Goal: Task Accomplishment & Management: Complete application form

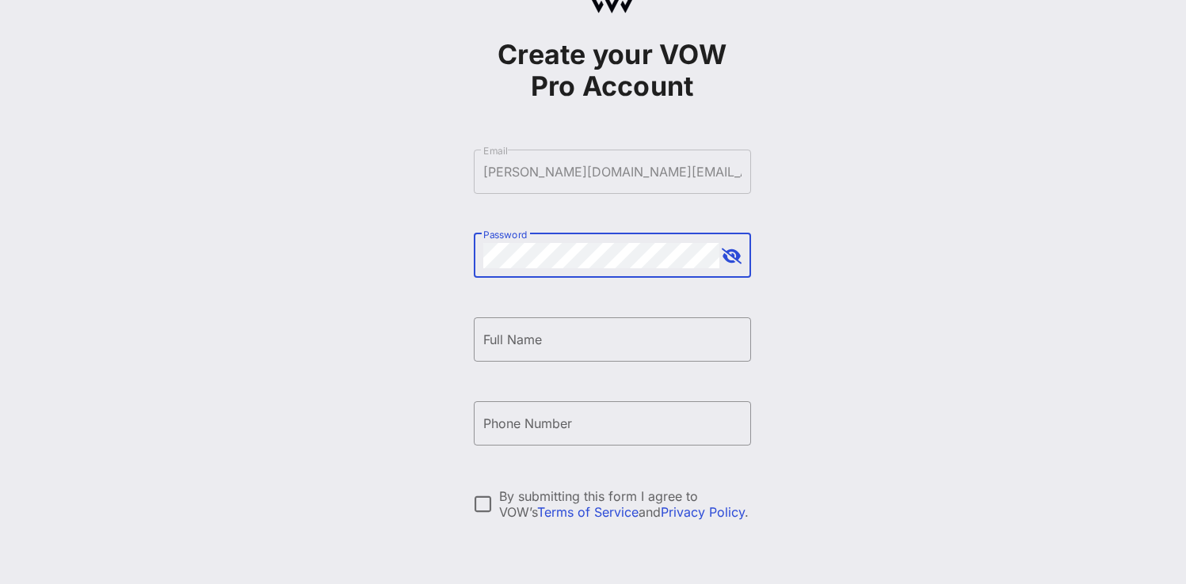
scroll to position [81, 0]
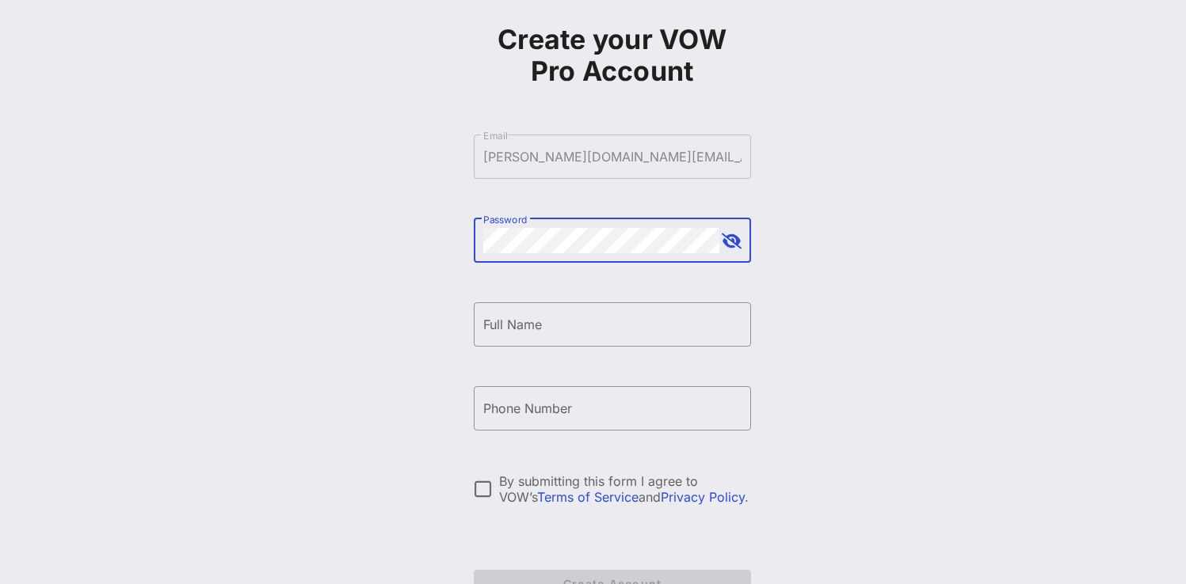
click at [743, 249] on div "​ Password" at bounding box center [612, 241] width 277 height 44
click at [737, 245] on button "append icon" at bounding box center [731, 242] width 20 height 16
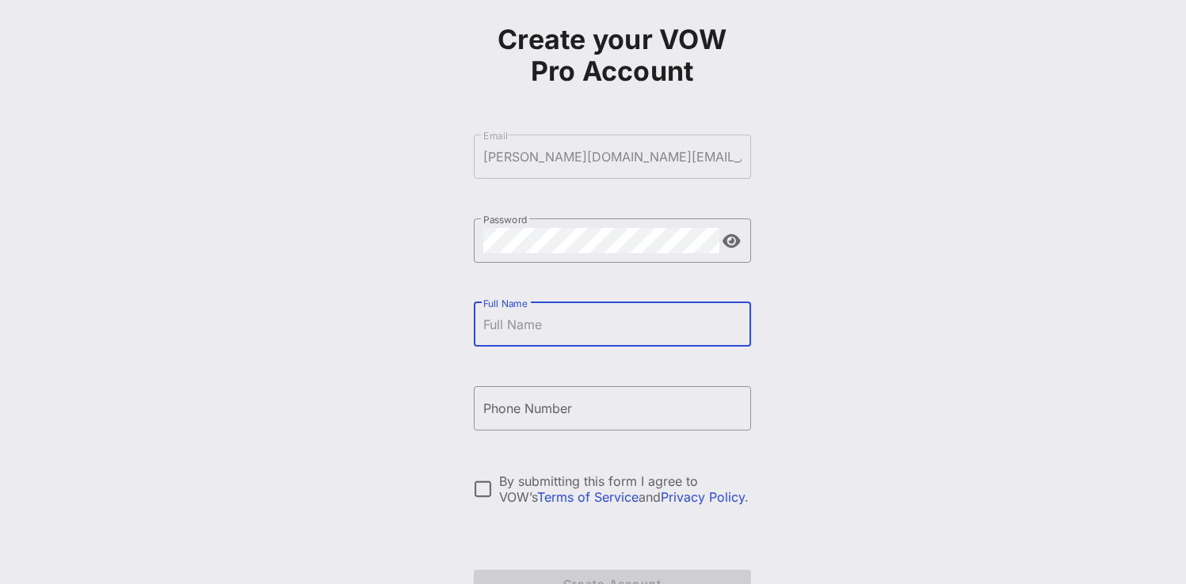
click at [646, 321] on input "Full Name" at bounding box center [612, 324] width 258 height 25
type input "[PERSON_NAME]"
type input "[PHONE_NUMBER]"
click at [478, 492] on div at bounding box center [483, 489] width 27 height 27
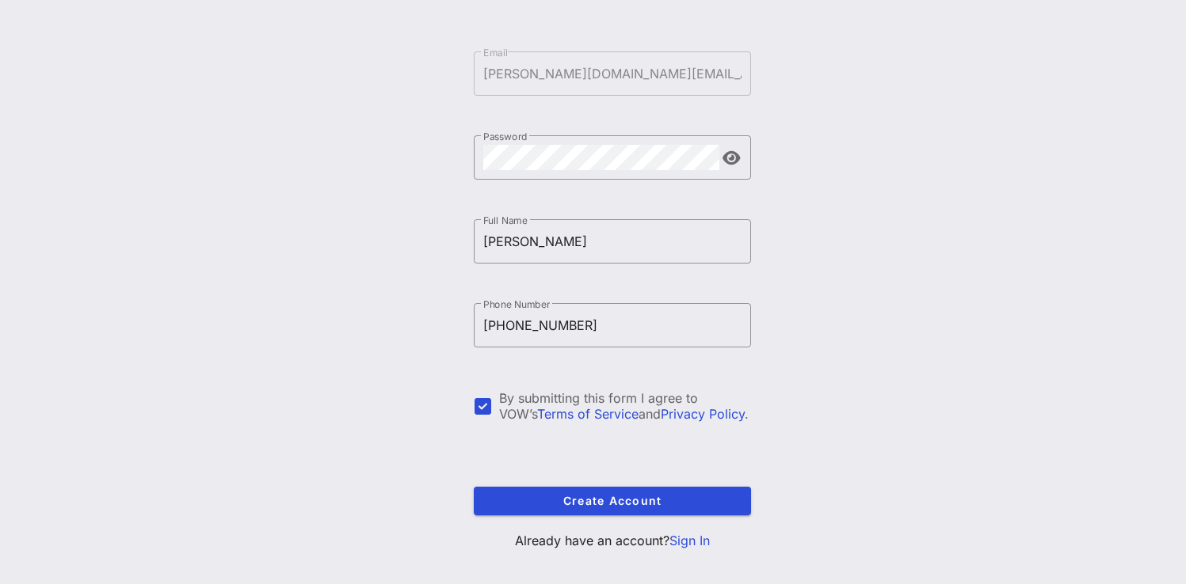
scroll to position [184, 0]
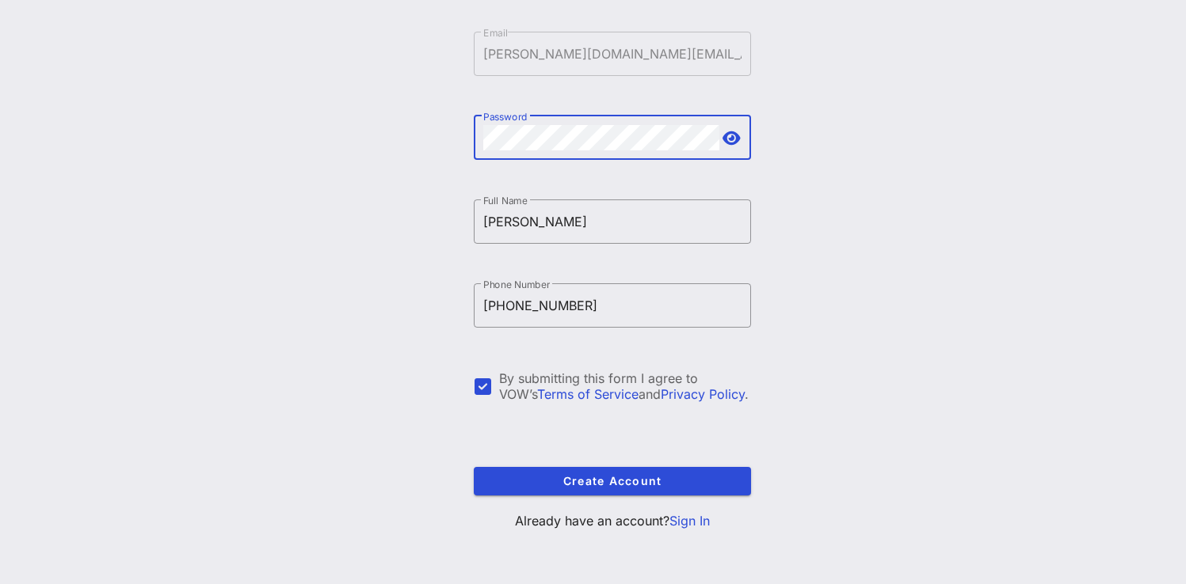
click at [285, 128] on div "Create your VOW Pro Account ​ Email [PERSON_NAME][DOMAIN_NAME][EMAIL_ADDRESS][P…" at bounding box center [612, 200] width 1148 height 768
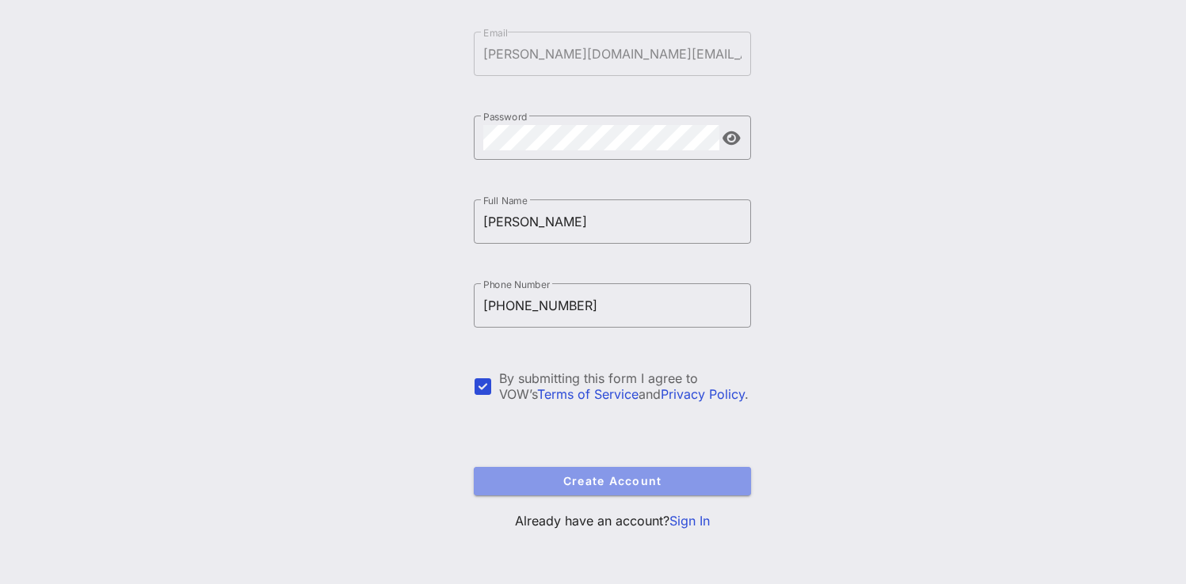
click at [560, 482] on span "Create Account" at bounding box center [612, 480] width 252 height 13
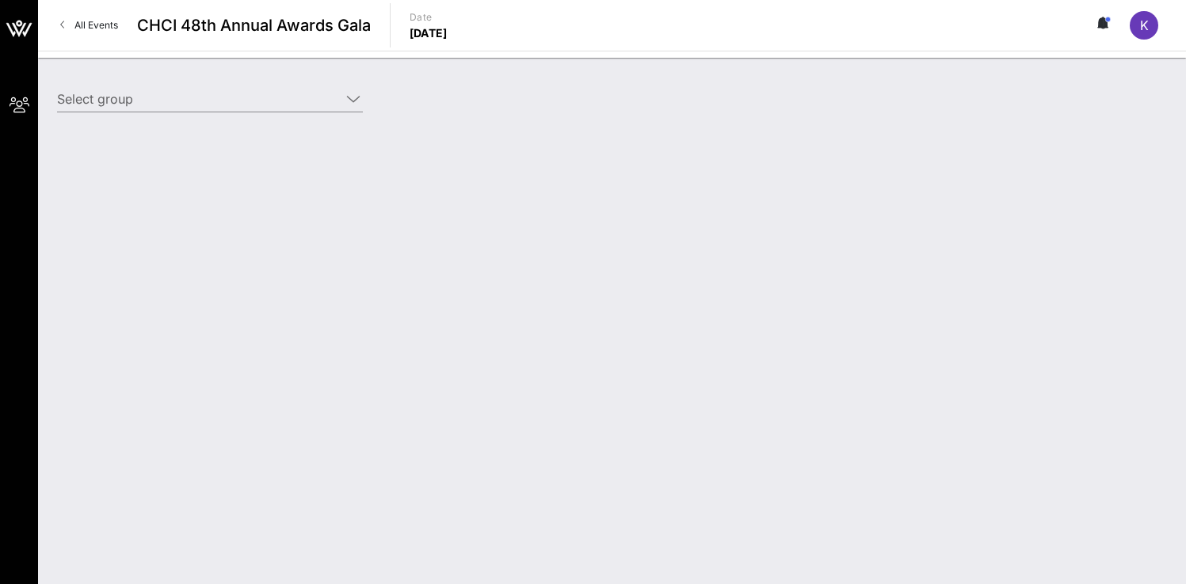
type input "EarnIn ([PERSON_NAME]) [[PERSON_NAME], [PERSON_NAME][DOMAIN_NAME][EMAIL_ADDRESS…"
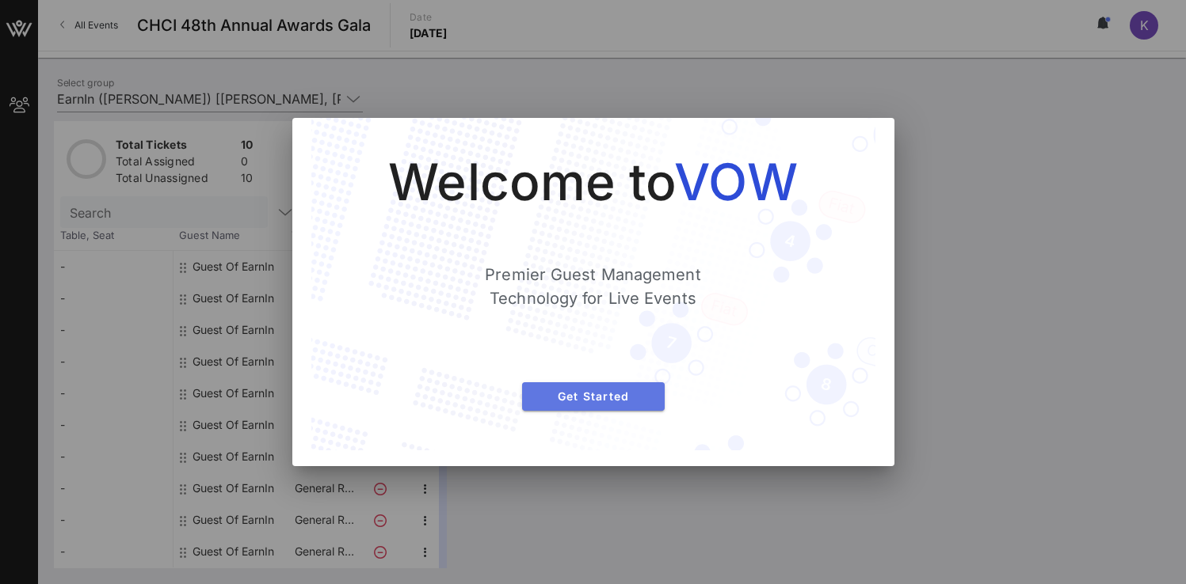
click at [641, 394] on span "Get Started" at bounding box center [593, 396] width 117 height 13
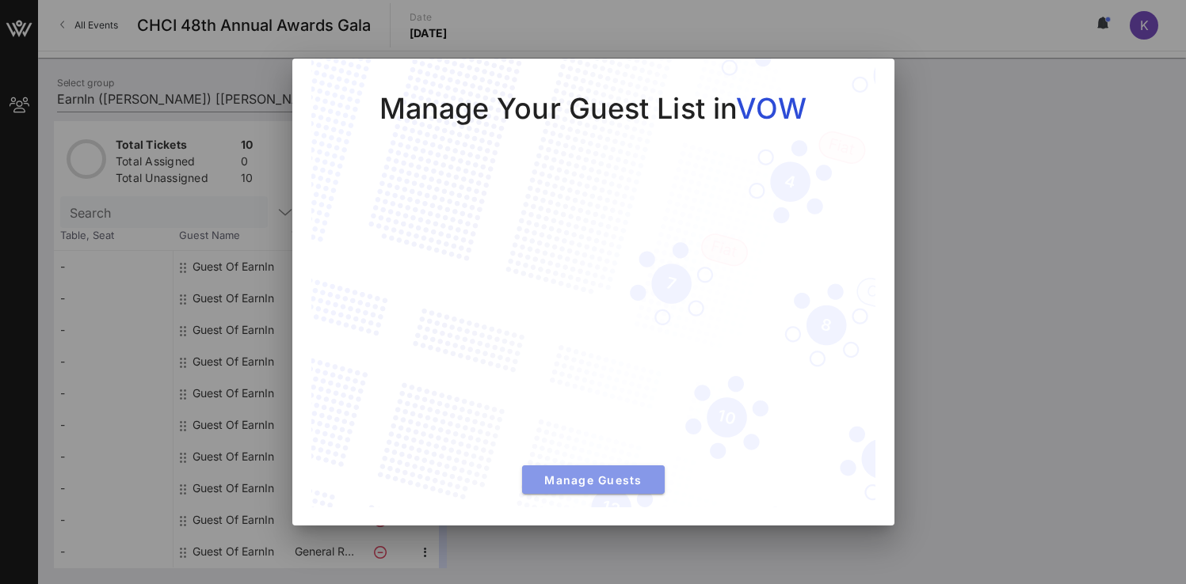
click at [649, 485] on span "Manage Guests" at bounding box center [593, 480] width 117 height 13
